Goal: Task Accomplishment & Management: Manage account settings

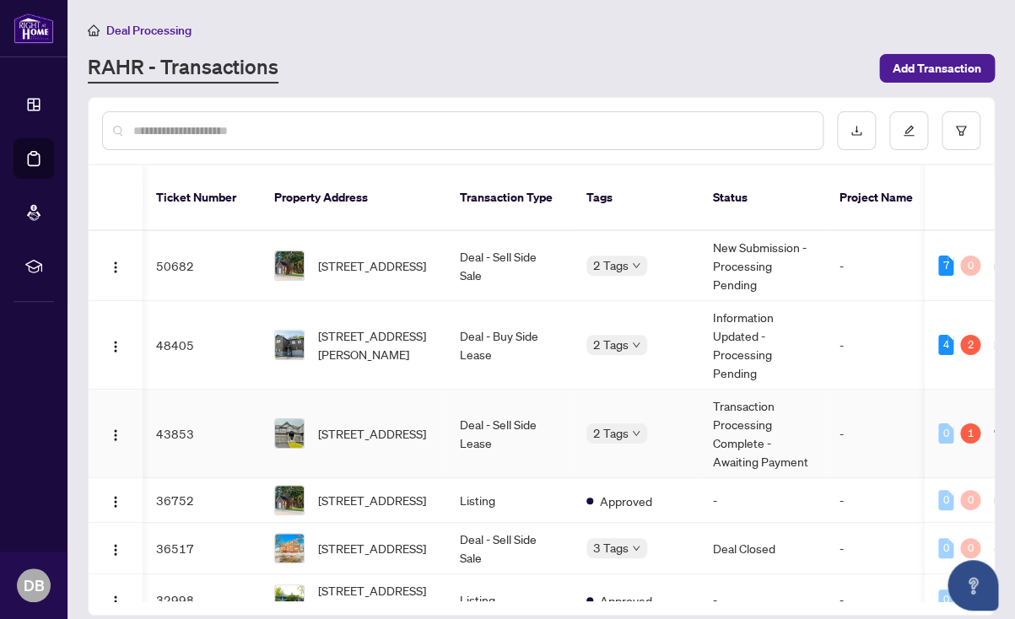
scroll to position [0, 2]
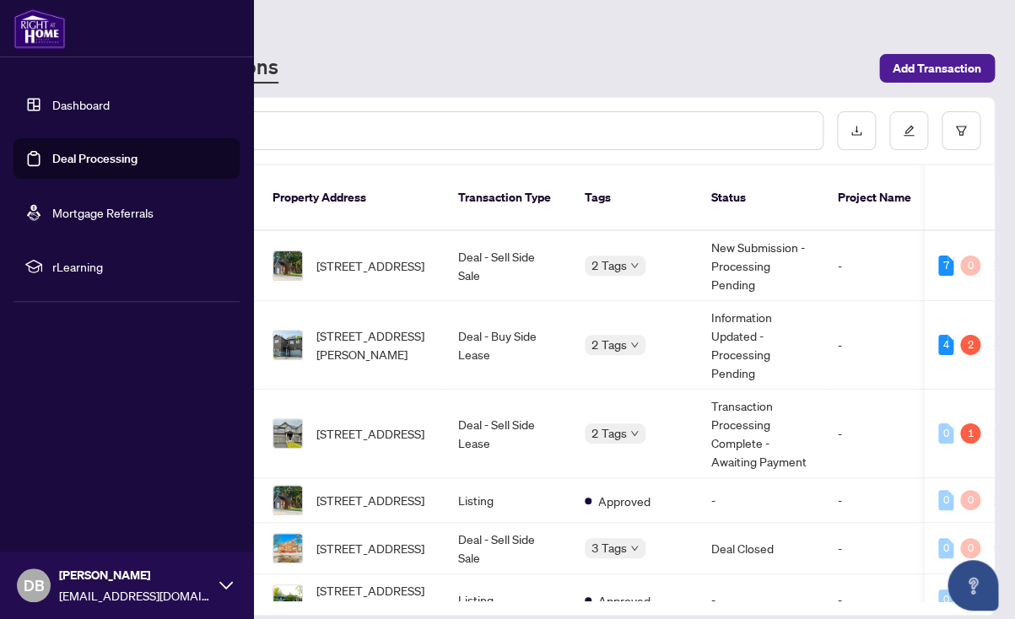
click at [76, 104] on link "Dashboard" at bounding box center [80, 104] width 57 height 15
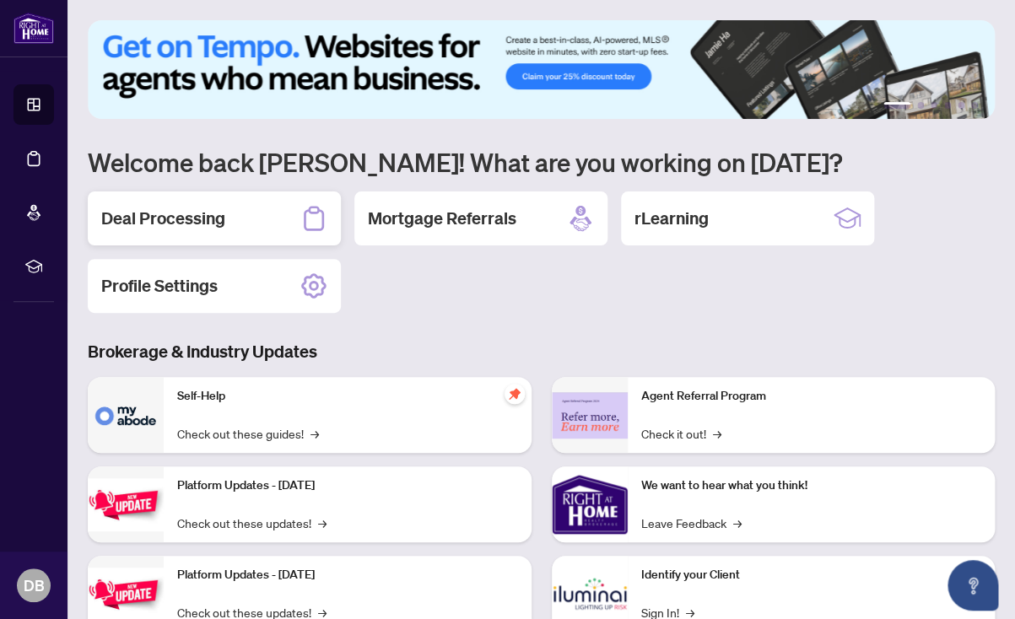
click at [136, 218] on h2 "Deal Processing" at bounding box center [163, 219] width 124 height 24
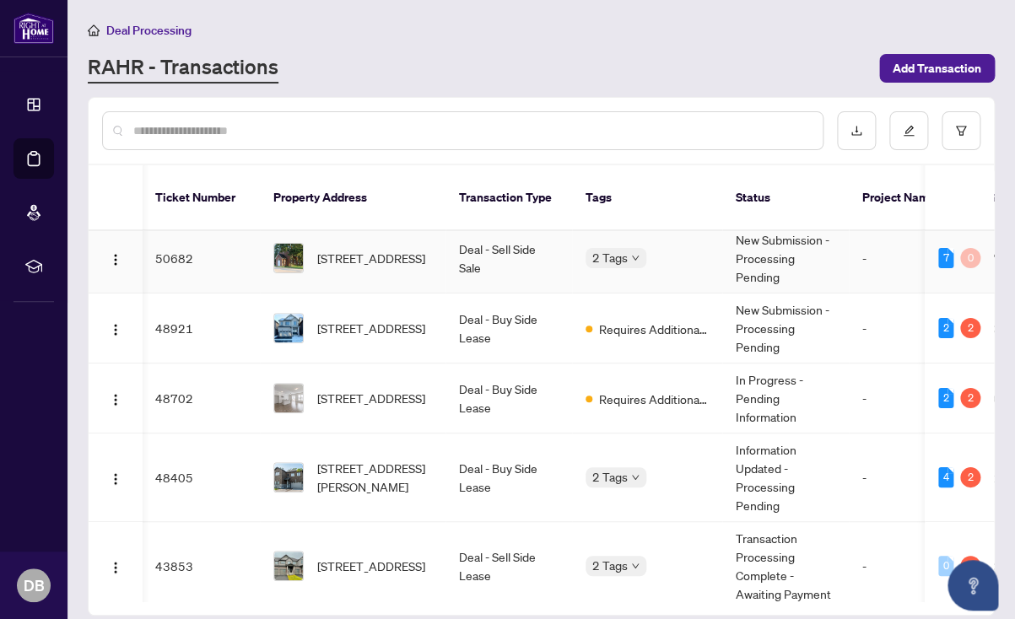
scroll to position [0, 1]
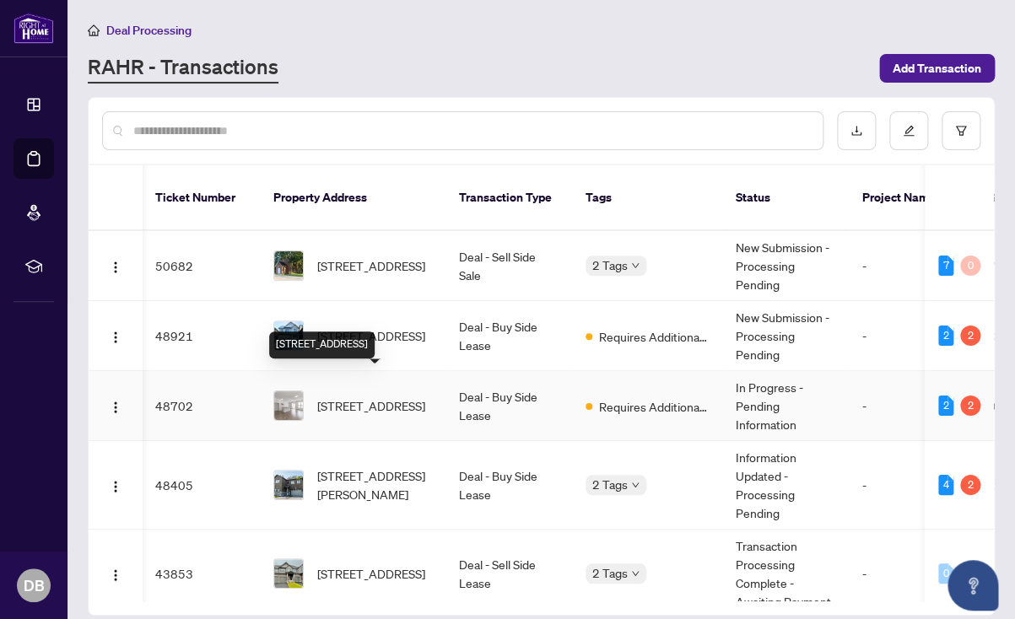
click at [388, 396] on span "[STREET_ADDRESS]" at bounding box center [371, 405] width 108 height 19
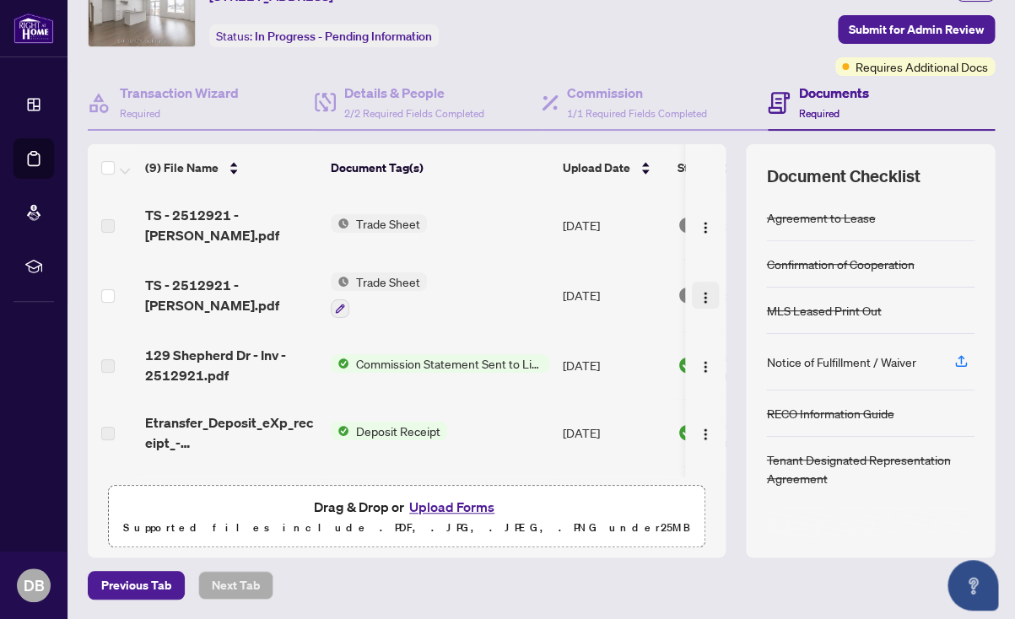
click at [708, 291] on img "button" at bounding box center [704, 297] width 13 height 13
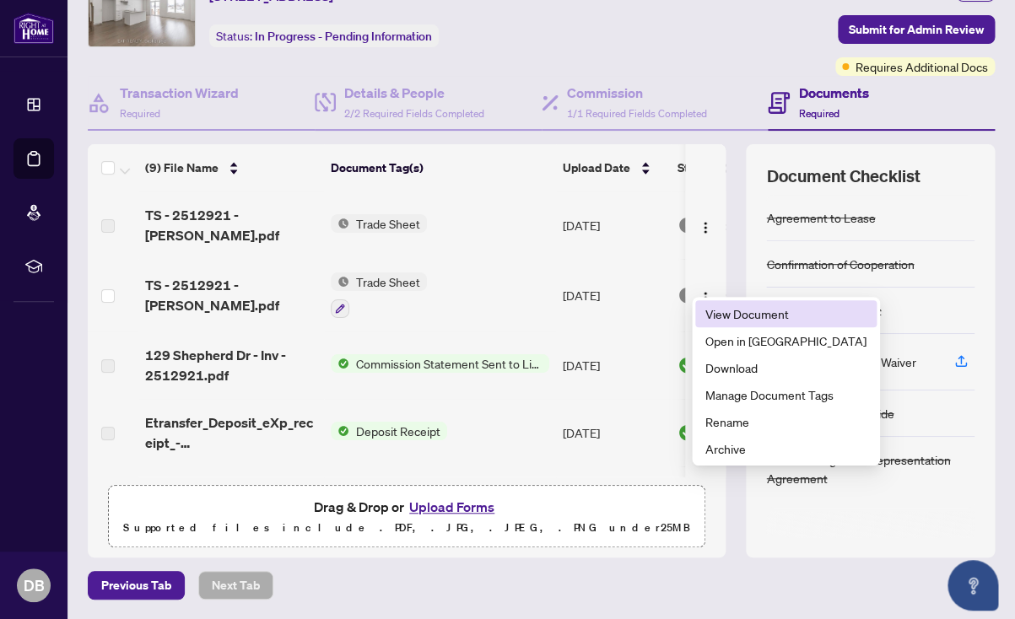
click at [717, 318] on span "View Document" at bounding box center [785, 313] width 161 height 19
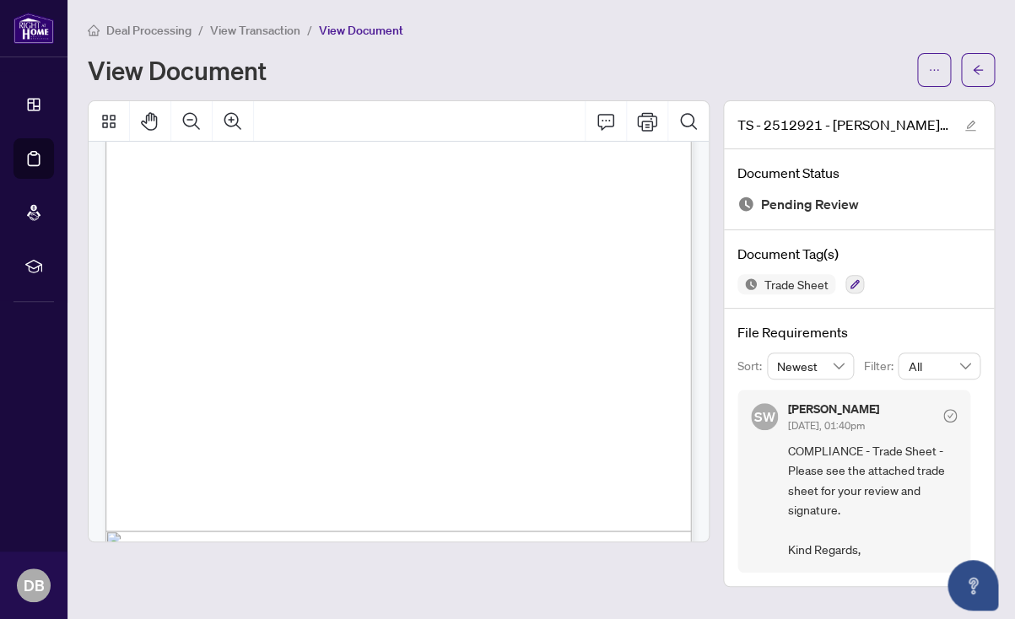
scroll to position [270, 0]
click at [928, 67] on icon "ellipsis" at bounding box center [934, 70] width 12 height 12
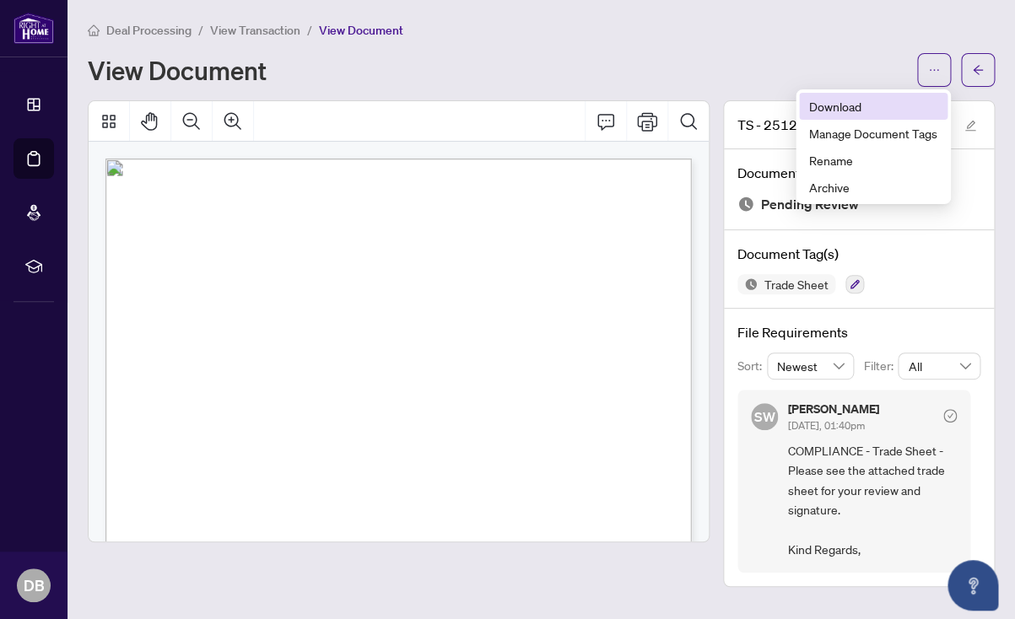
click at [822, 103] on span "Download" at bounding box center [873, 106] width 128 height 19
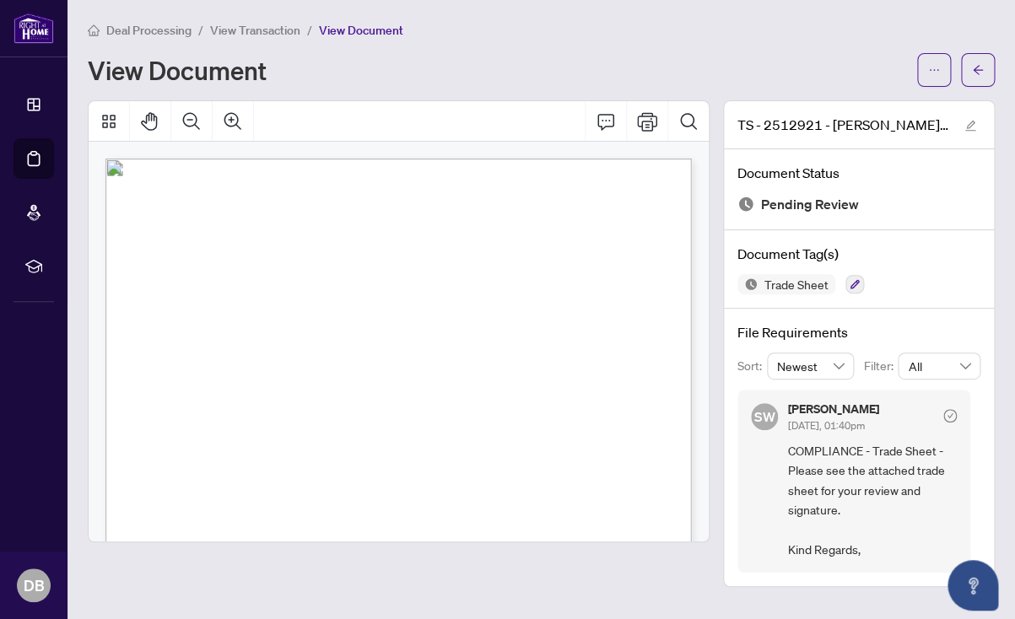
click at [255, 31] on span "View Transaction" at bounding box center [255, 30] width 90 height 15
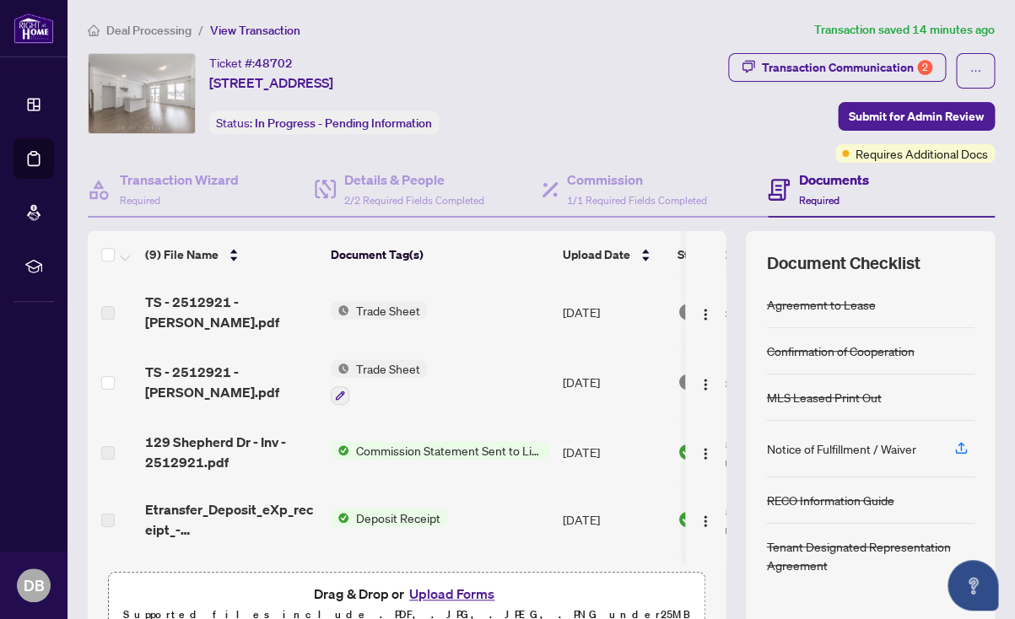
click at [139, 32] on span "Deal Processing" at bounding box center [148, 30] width 85 height 15
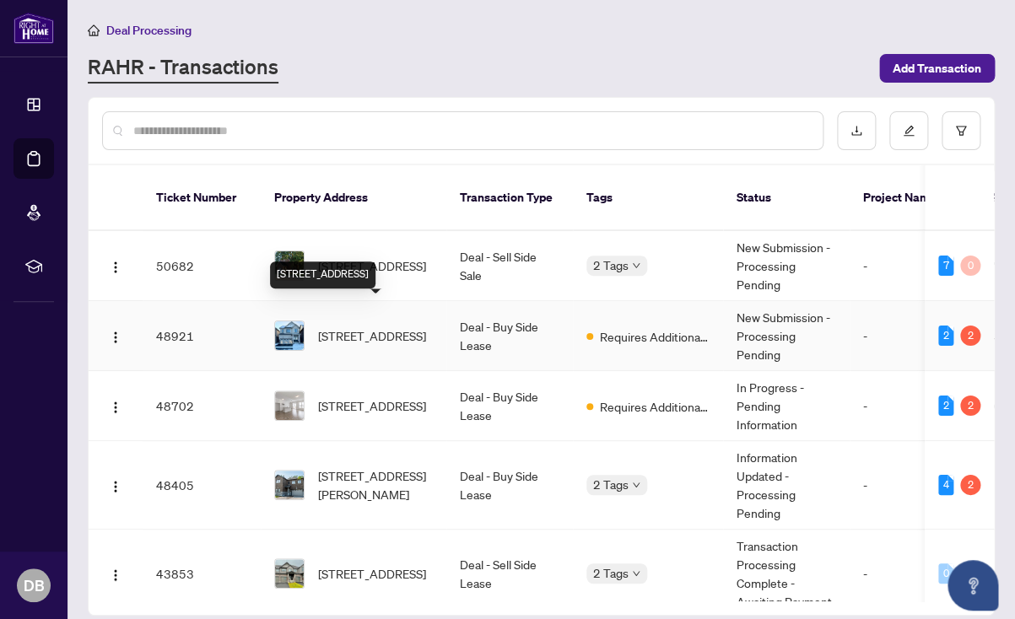
click at [347, 326] on span "[STREET_ADDRESS]" at bounding box center [372, 335] width 108 height 19
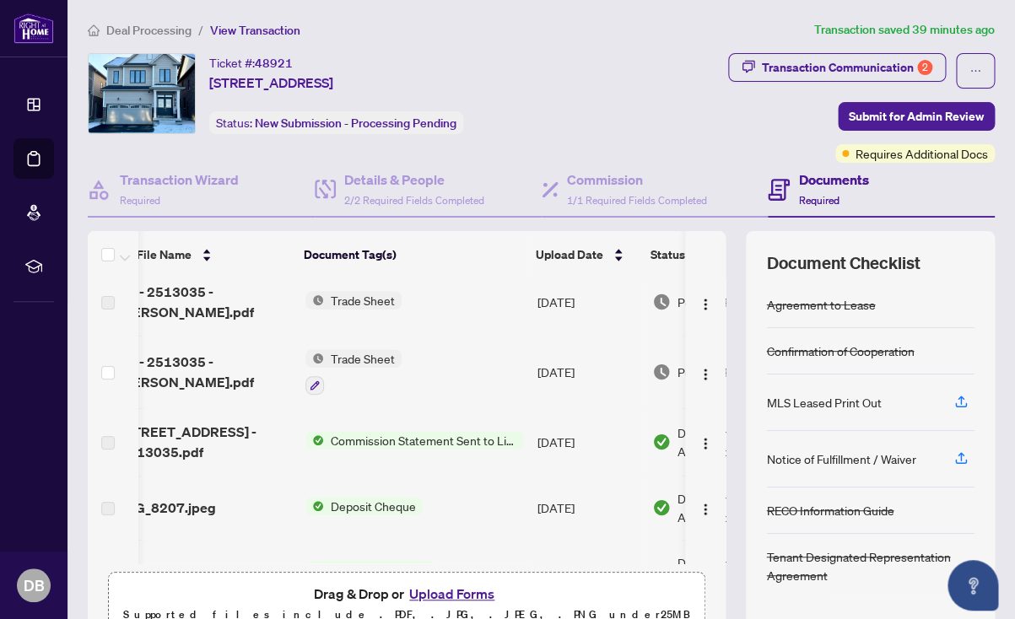
scroll to position [0, 25]
click at [705, 368] on img "button" at bounding box center [704, 374] width 13 height 13
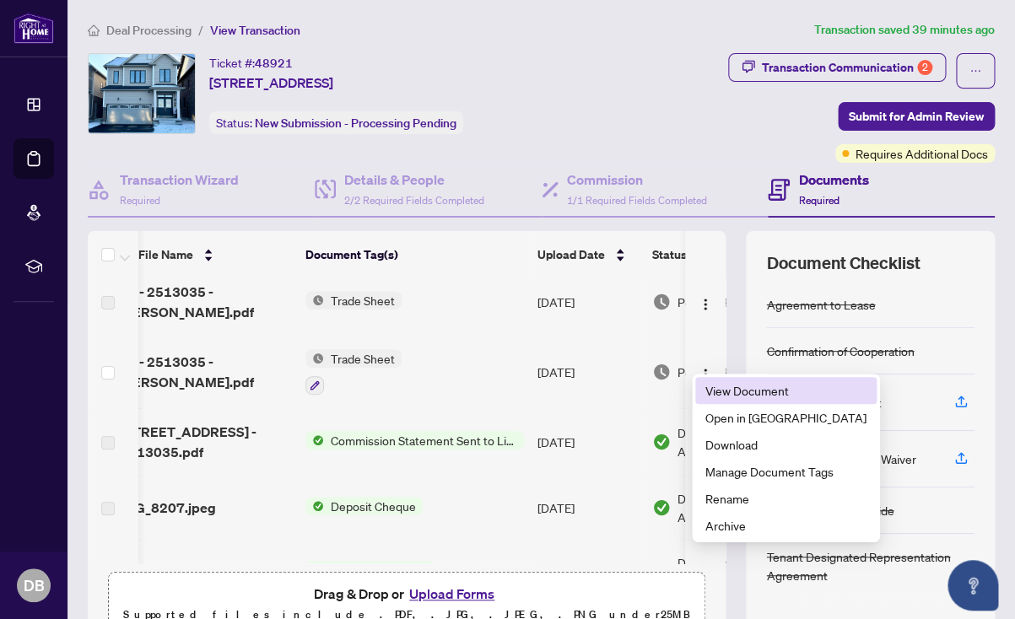
click at [717, 391] on span "View Document" at bounding box center [785, 390] width 161 height 19
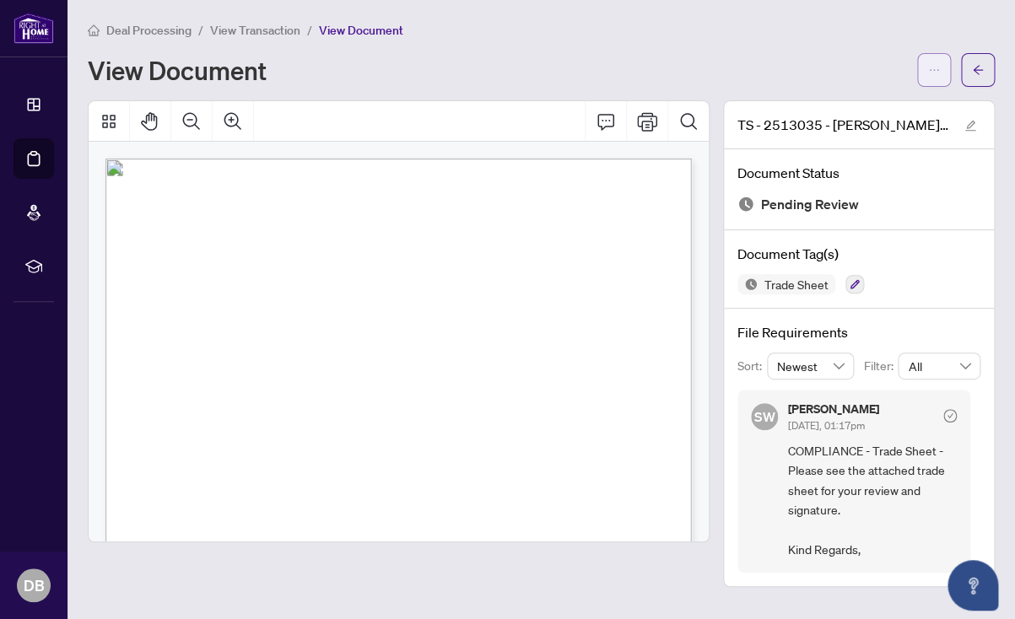
click at [935, 67] on icon "ellipsis" at bounding box center [934, 70] width 12 height 12
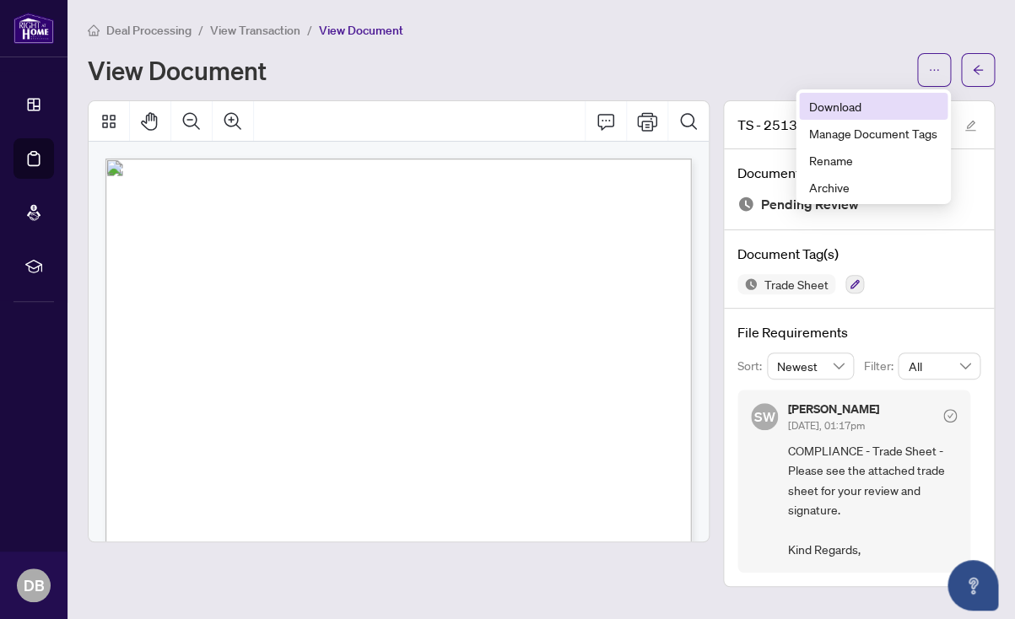
click at [822, 104] on span "Download" at bounding box center [873, 106] width 128 height 19
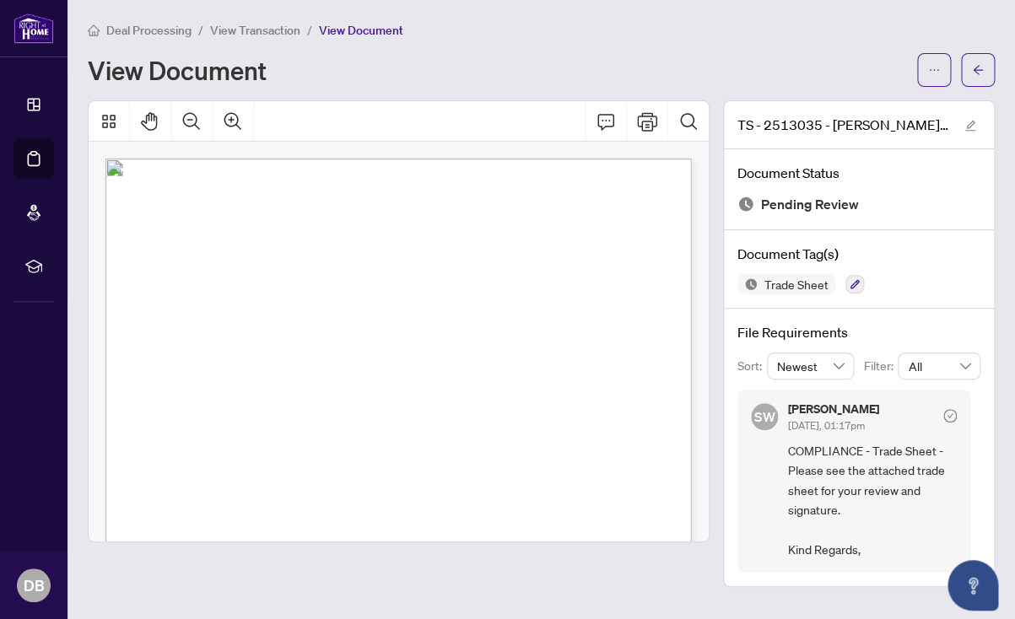
click at [241, 29] on span "View Transaction" at bounding box center [255, 30] width 90 height 15
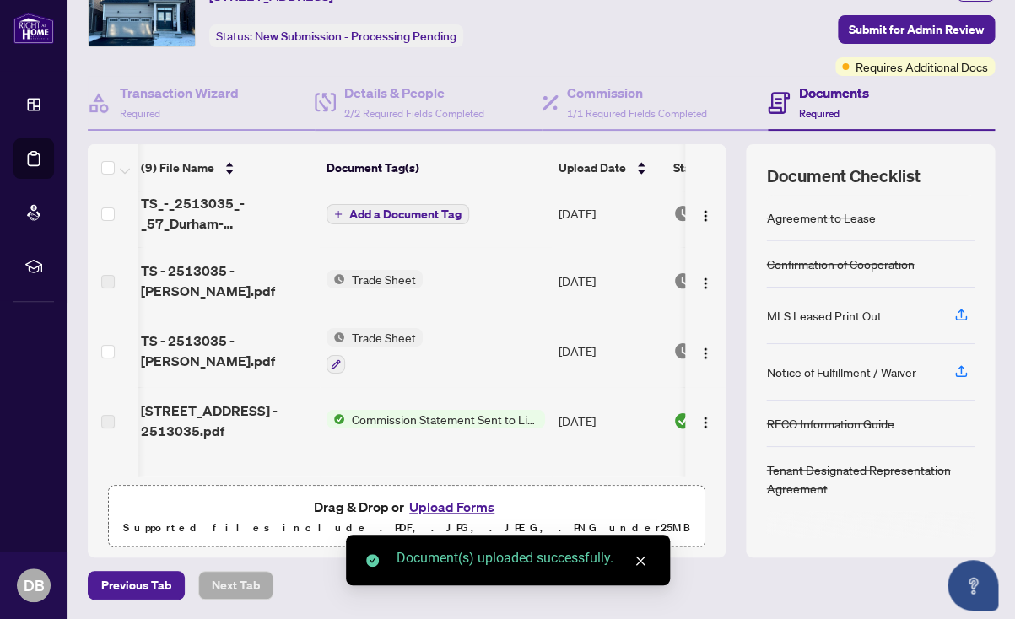
scroll to position [0, 4]
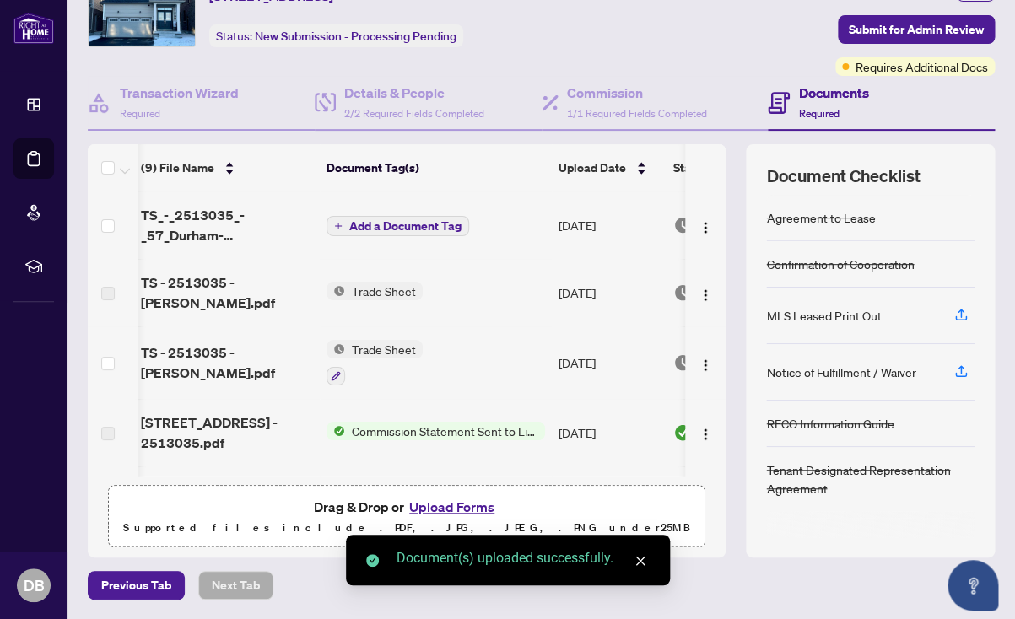
click at [379, 224] on span "Add a Document Tag" at bounding box center [405, 226] width 112 height 12
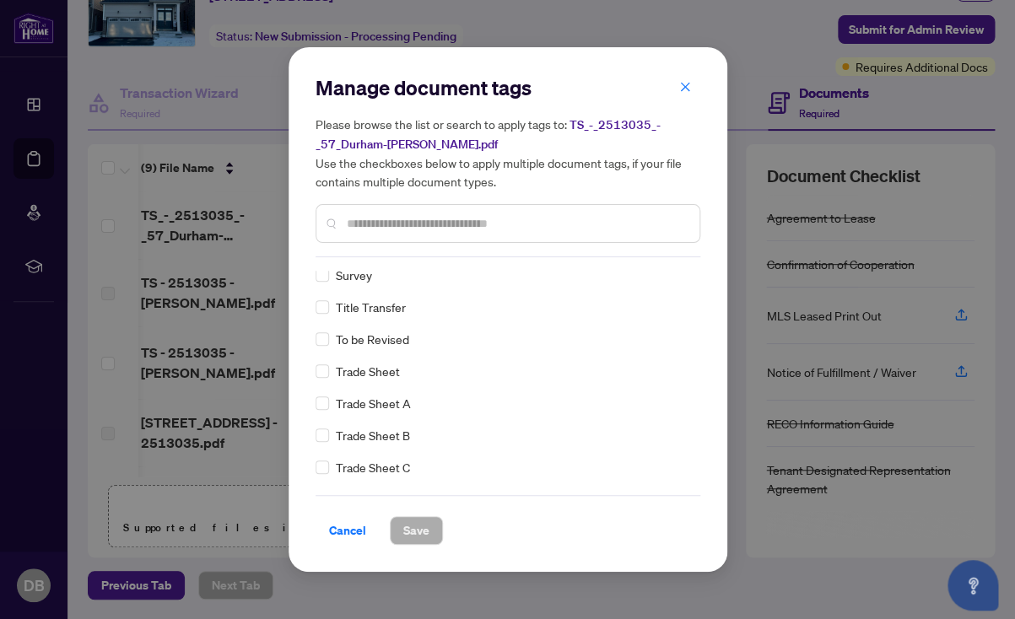
scroll to position [0, 0]
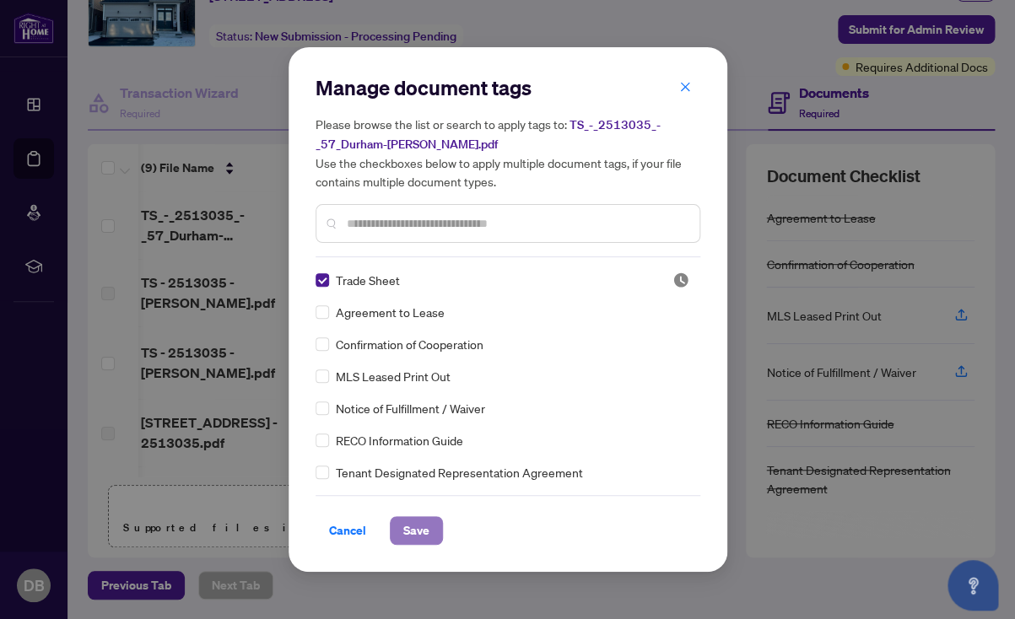
click at [414, 529] on span "Save" at bounding box center [416, 530] width 26 height 27
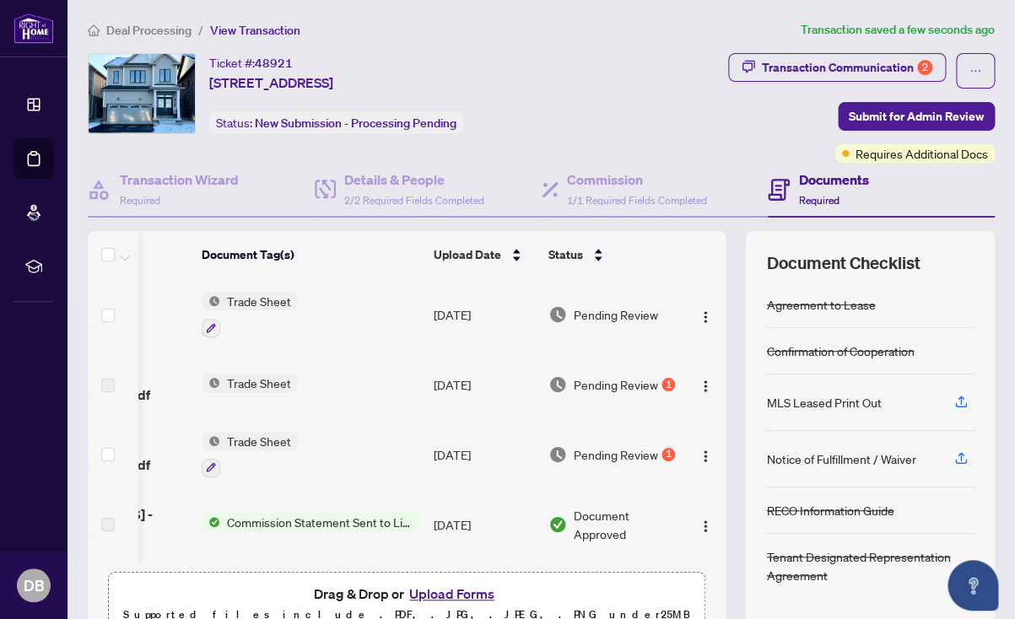
scroll to position [0, 115]
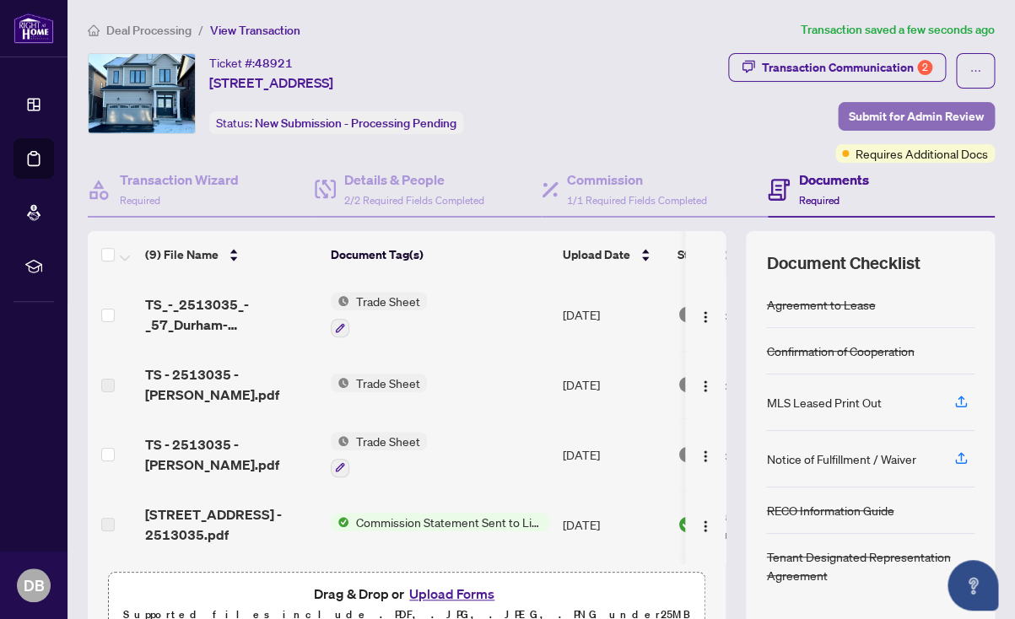
click at [873, 116] on span "Submit for Admin Review" at bounding box center [916, 116] width 135 height 27
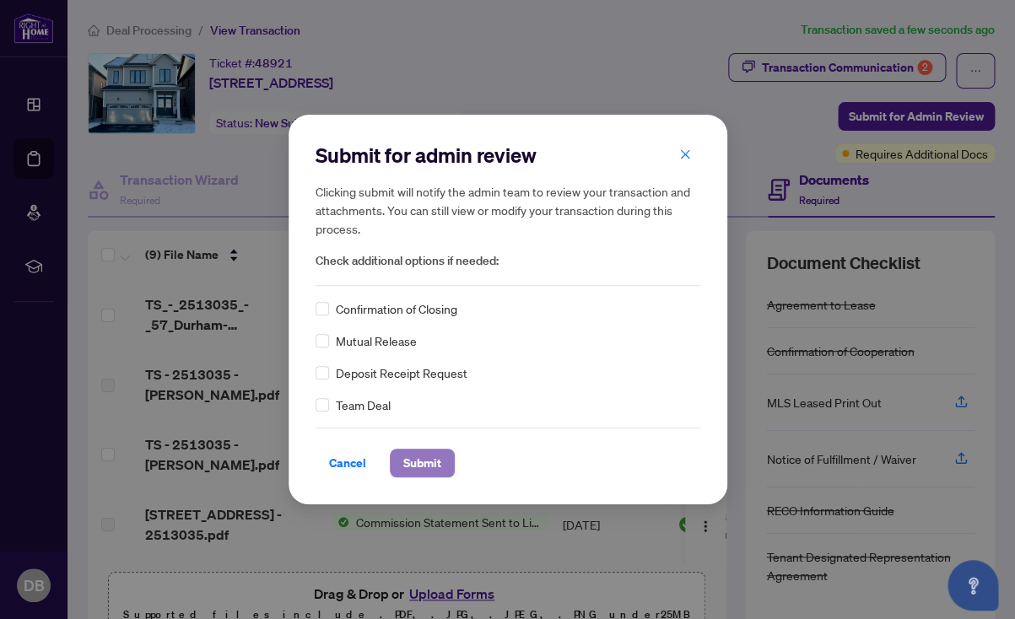
click at [422, 461] on span "Submit" at bounding box center [422, 463] width 38 height 27
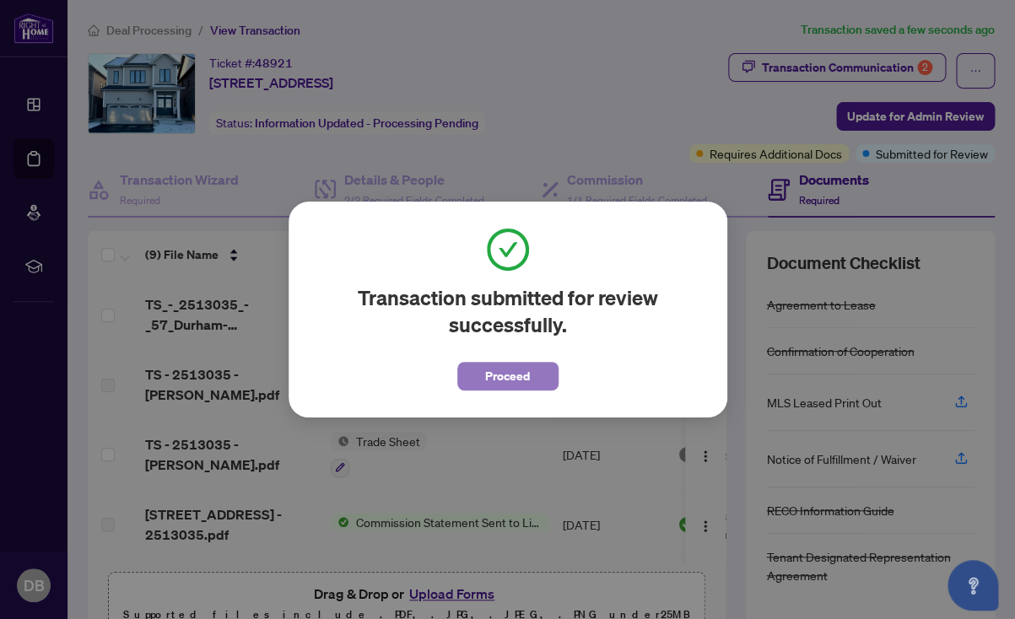
click at [487, 374] on span "Proceed" at bounding box center [507, 376] width 45 height 27
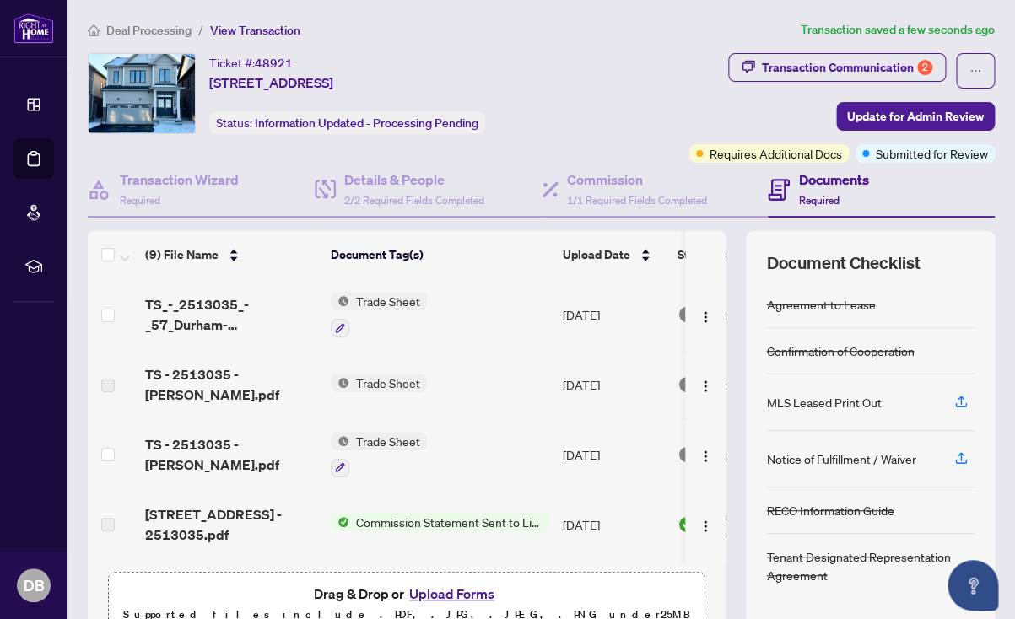
click at [148, 31] on span "Deal Processing" at bounding box center [148, 30] width 85 height 15
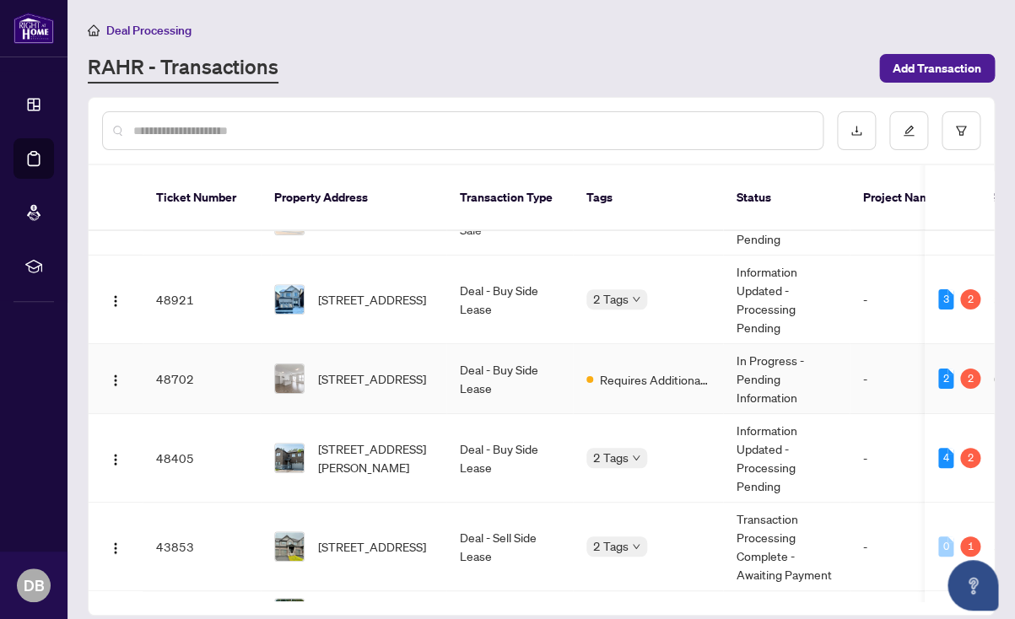
scroll to position [52, 0]
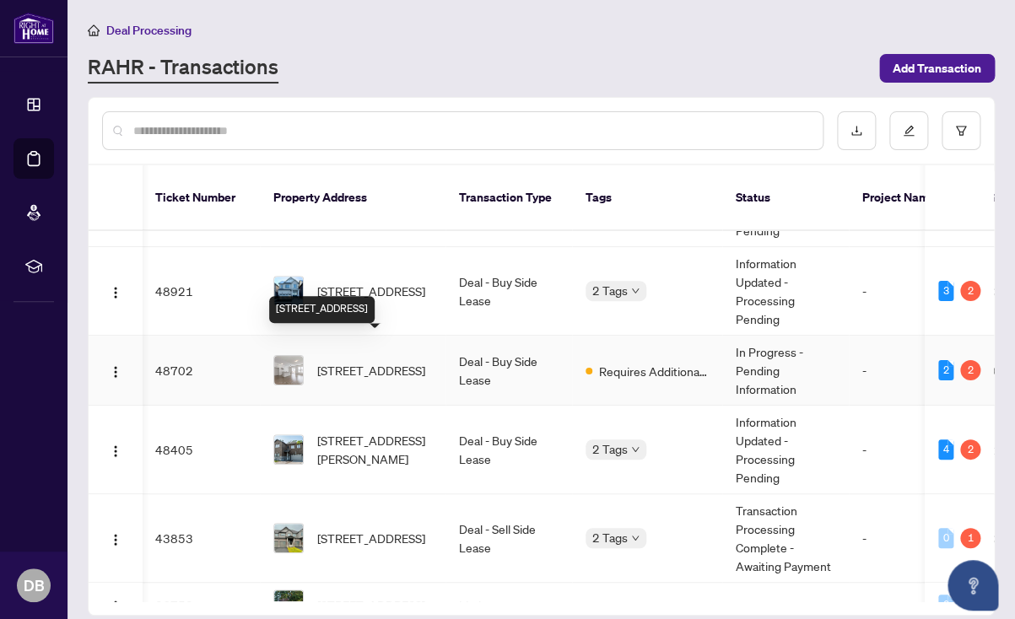
click at [369, 361] on span "[STREET_ADDRESS]" at bounding box center [371, 370] width 108 height 19
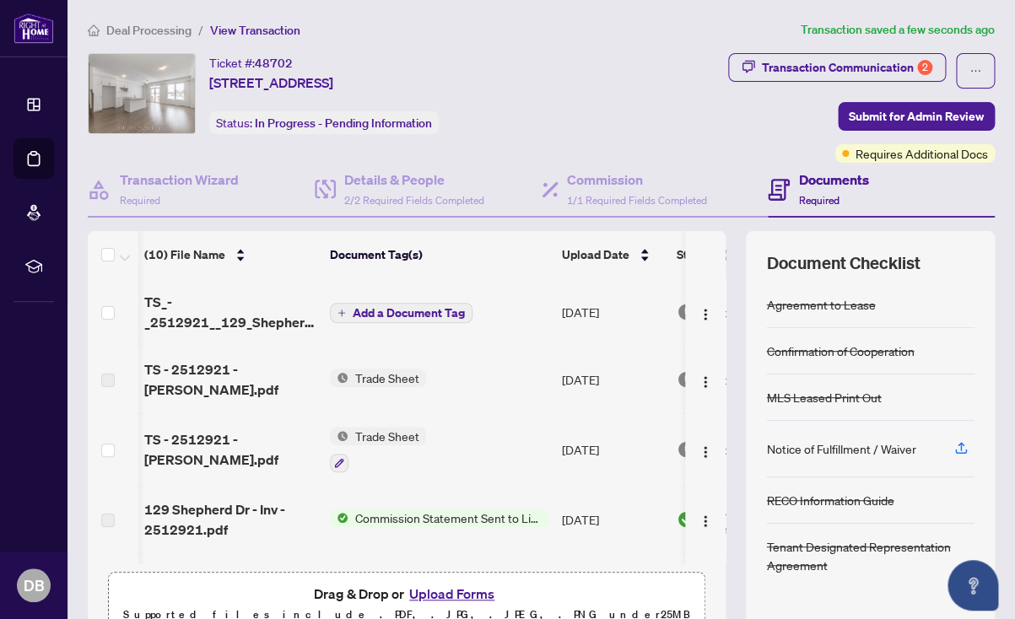
click at [372, 308] on span "Add a Document Tag" at bounding box center [409, 313] width 112 height 12
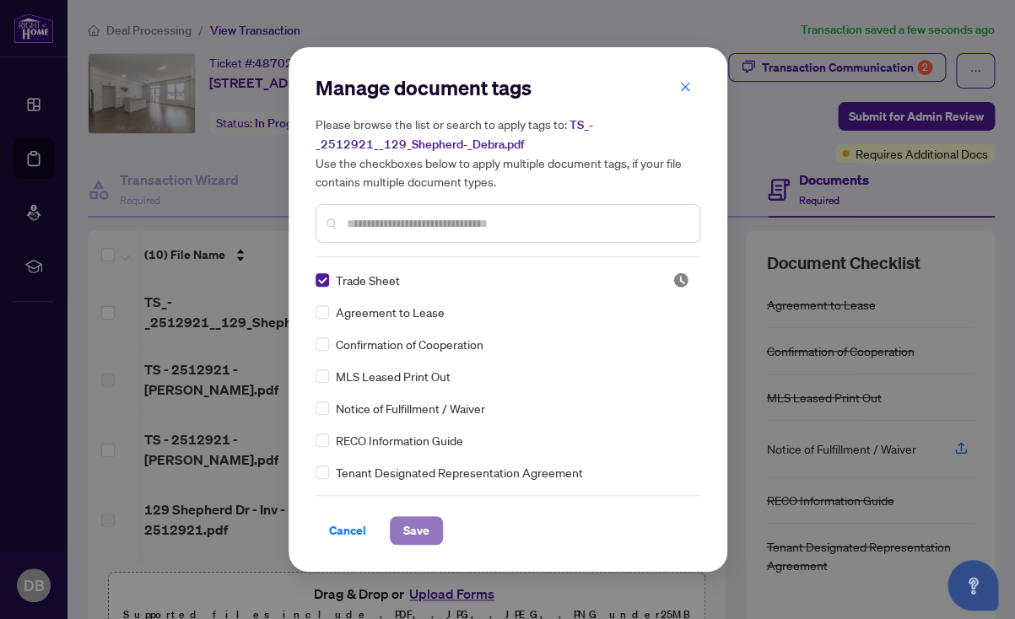
click at [414, 526] on span "Save" at bounding box center [416, 530] width 26 height 27
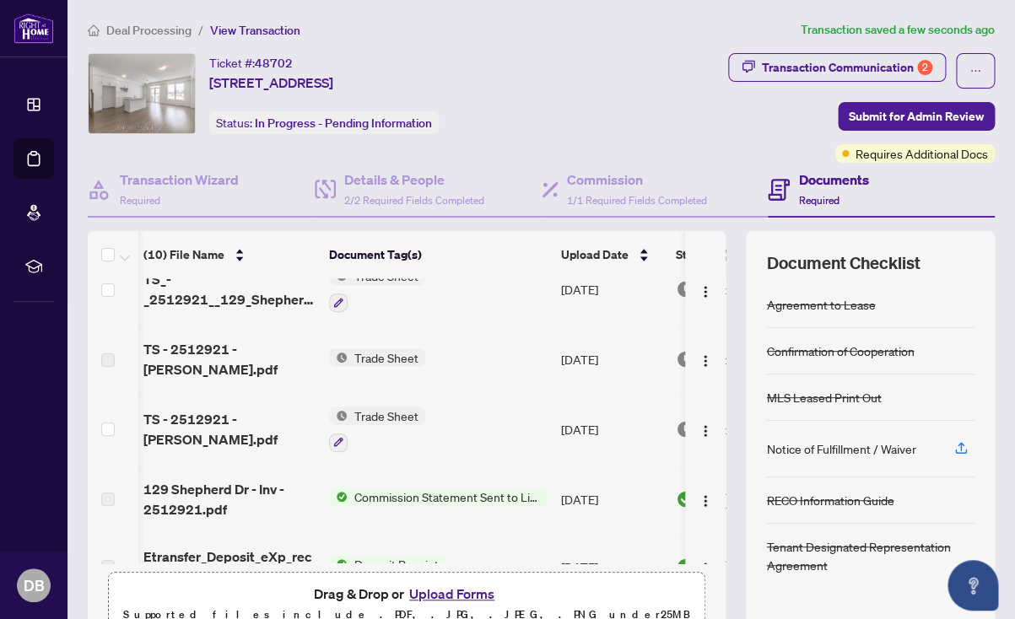
scroll to position [0, 2]
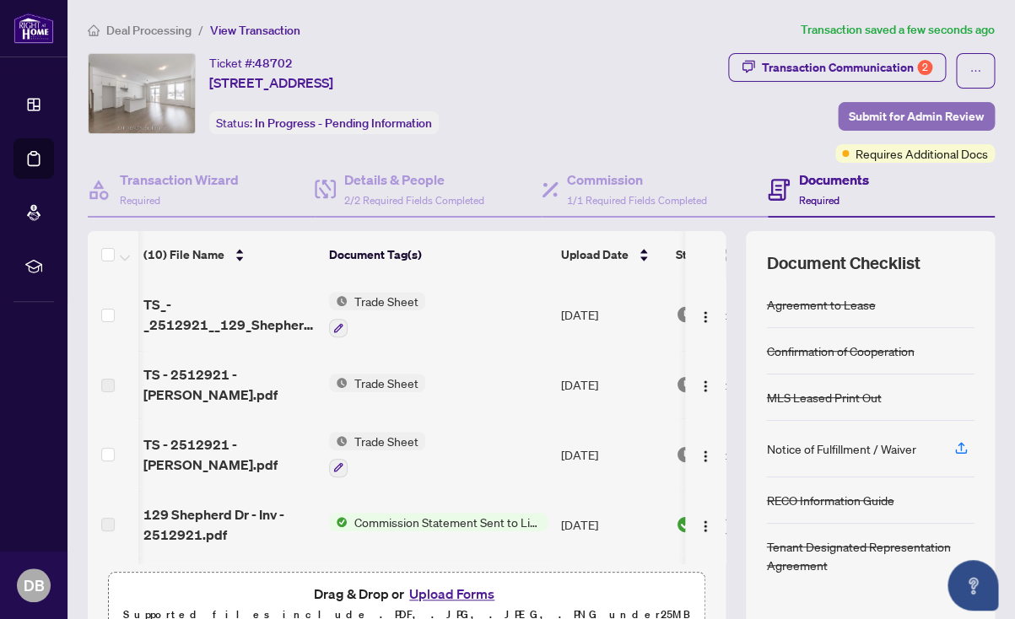
click at [897, 112] on span "Submit for Admin Review" at bounding box center [916, 116] width 135 height 27
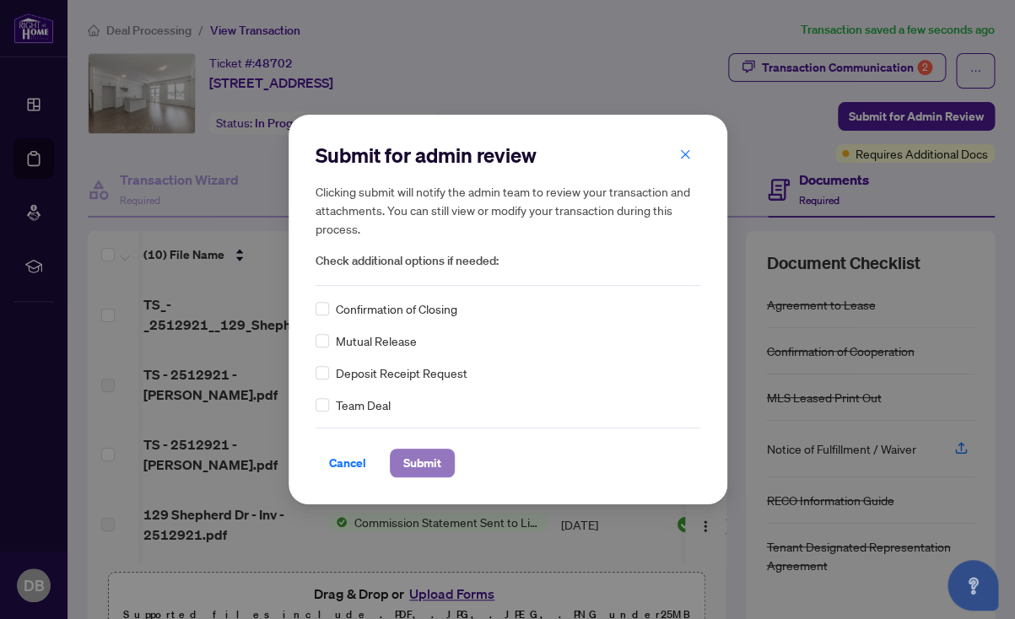
click at [415, 466] on span "Submit" at bounding box center [422, 463] width 38 height 27
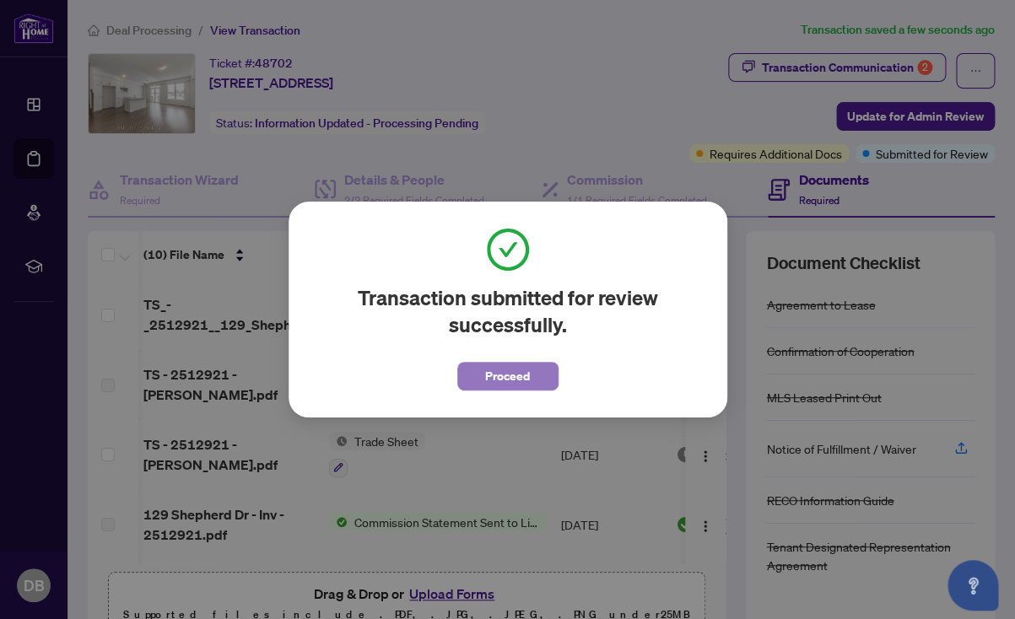
click at [510, 375] on span "Proceed" at bounding box center [507, 376] width 45 height 27
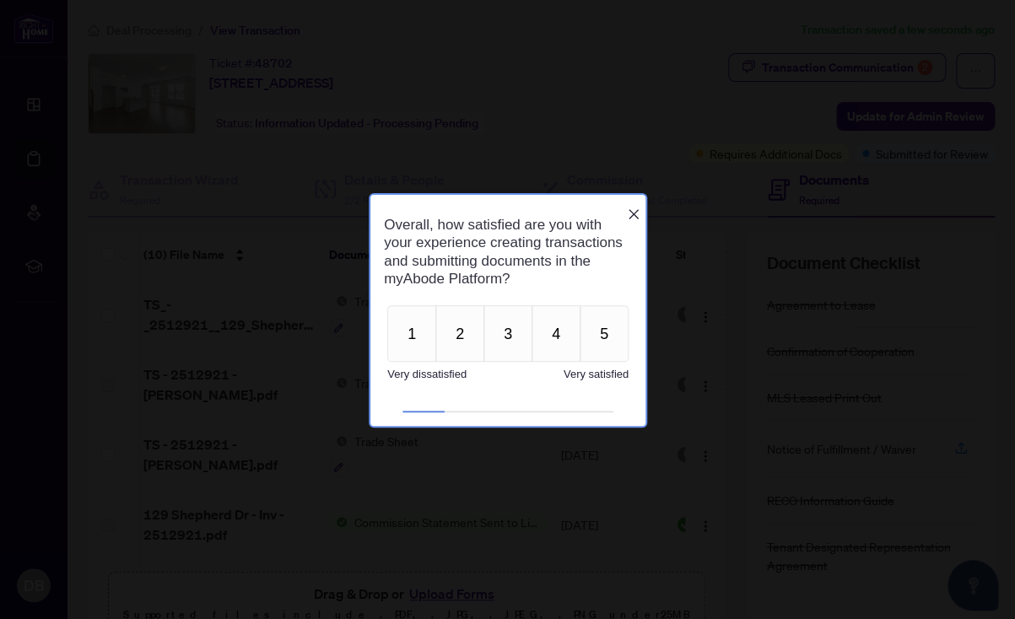
scroll to position [0, 0]
click at [491, 348] on button "3" at bounding box center [506, 332] width 49 height 57
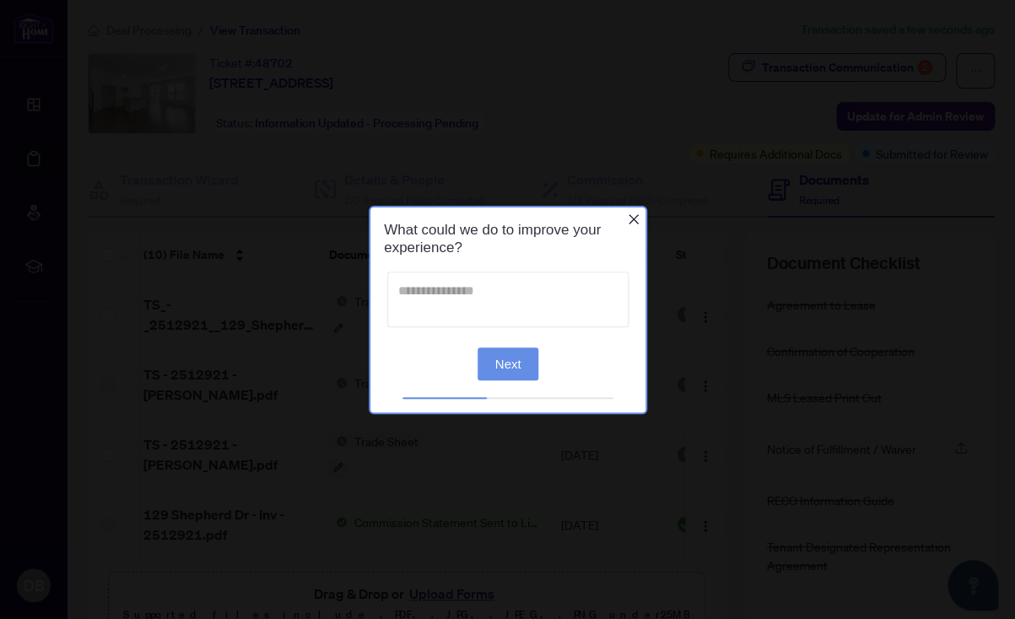
click at [402, 294] on textarea at bounding box center [506, 300] width 241 height 56
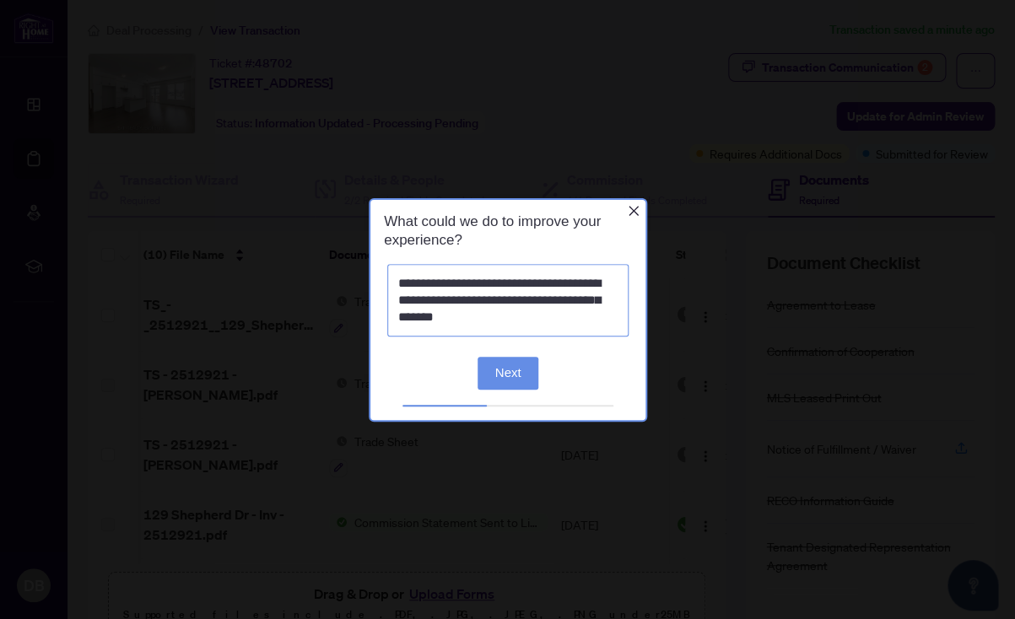
type textarea "**********"
click at [503, 367] on button "Next" at bounding box center [508, 372] width 62 height 33
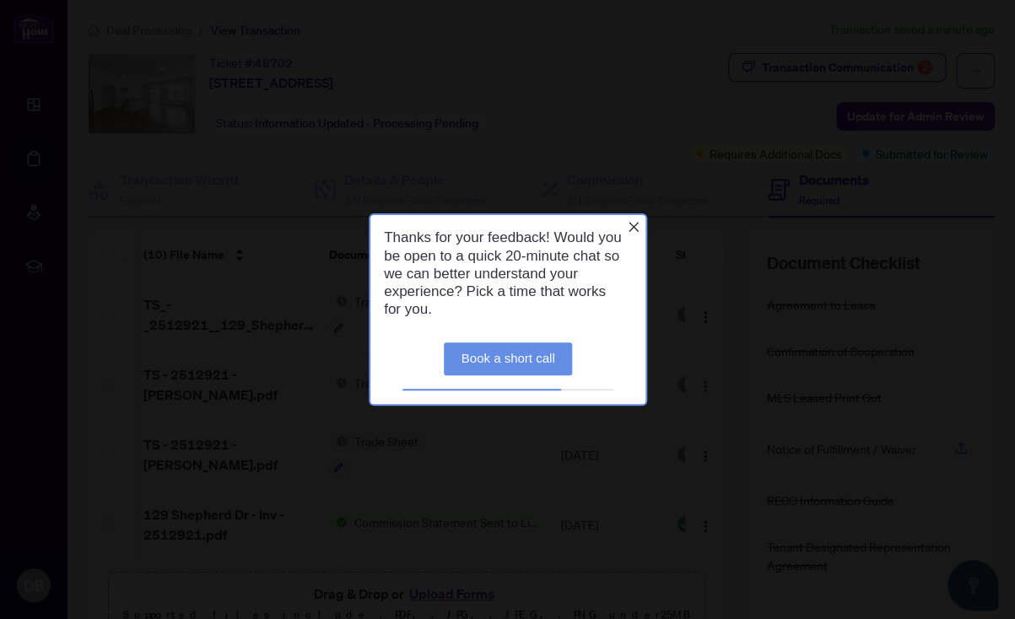
click at [634, 227] on icon "Close button" at bounding box center [632, 226] width 13 height 13
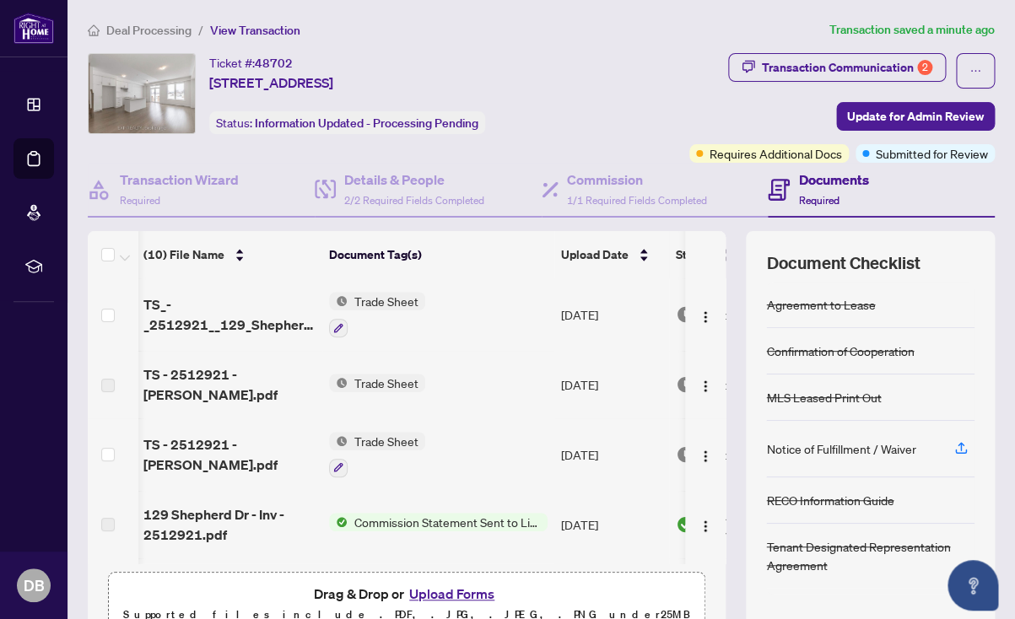
click at [132, 29] on span "Deal Processing" at bounding box center [148, 30] width 85 height 15
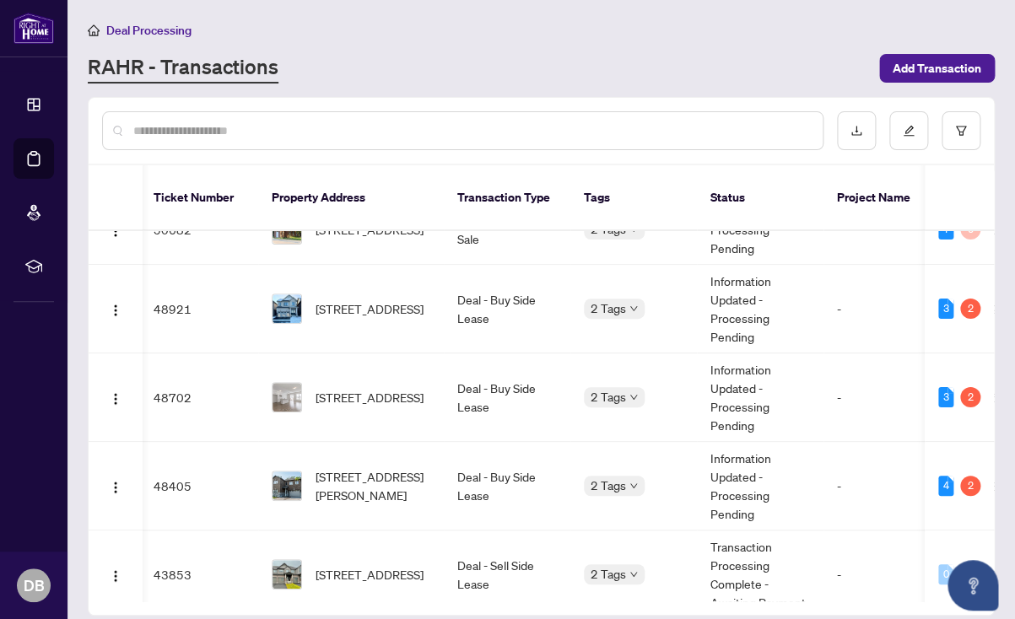
scroll to position [0, 3]
